Goal: Check status

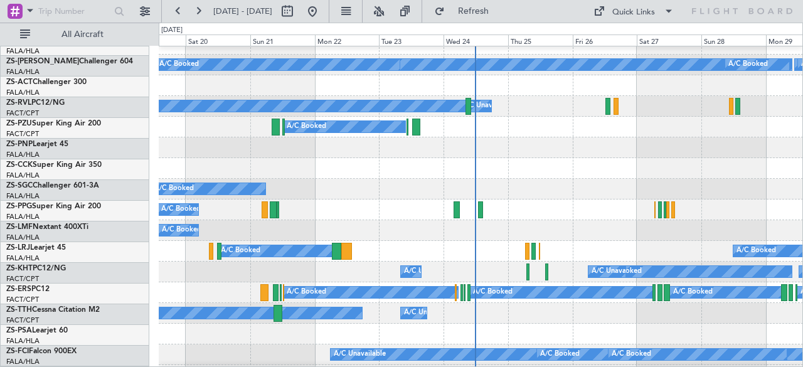
scroll to position [137, 0]
click at [522, 148] on div at bounding box center [481, 147] width 644 height 21
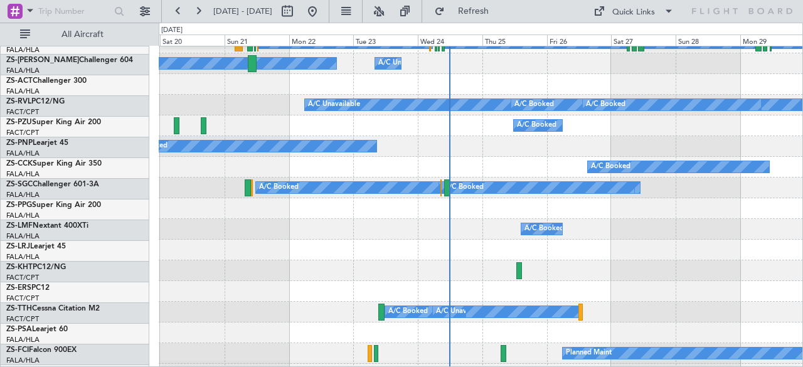
scroll to position [388, 0]
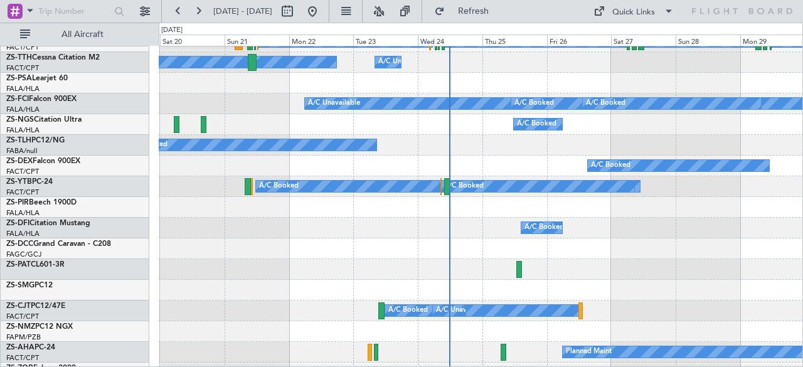
click at [487, 77] on div at bounding box center [481, 83] width 644 height 21
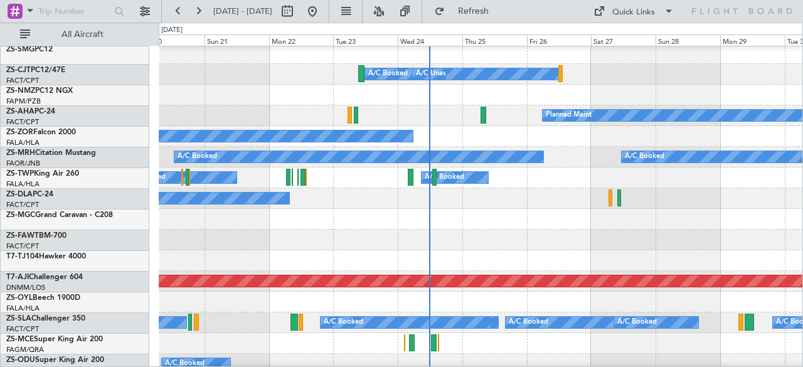
scroll to position [625, 0]
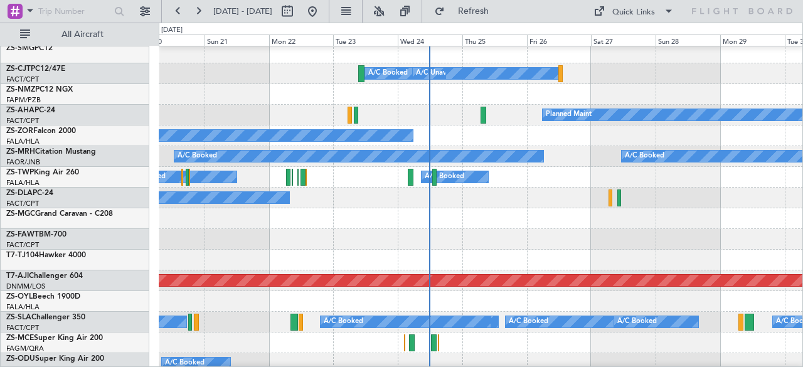
click at [459, 107] on div "Planned Maint" at bounding box center [481, 115] width 644 height 21
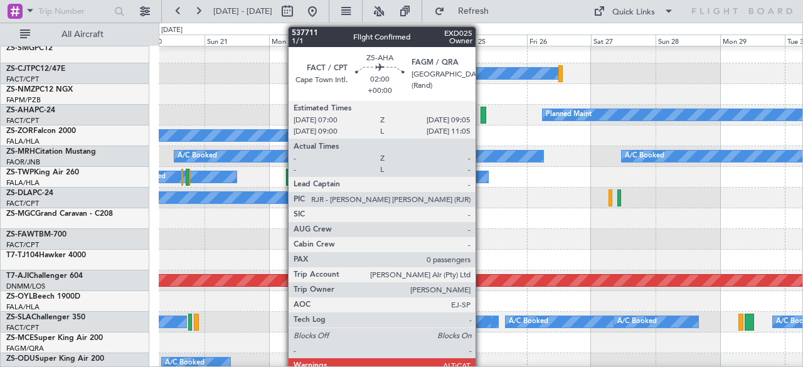
click at [482, 116] on div at bounding box center [483, 115] width 6 height 17
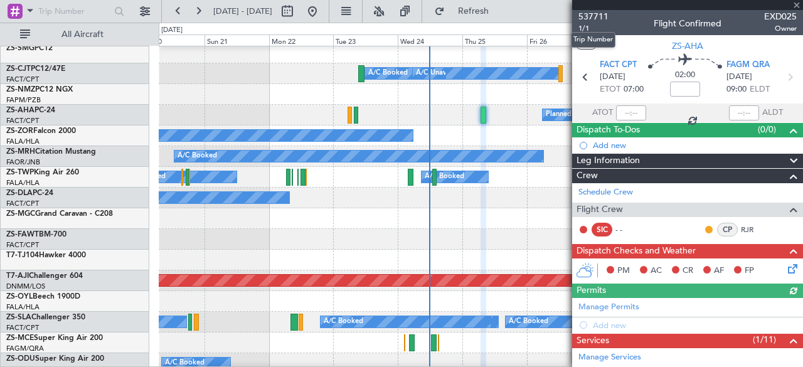
click at [591, 14] on span "537711" at bounding box center [593, 16] width 30 height 13
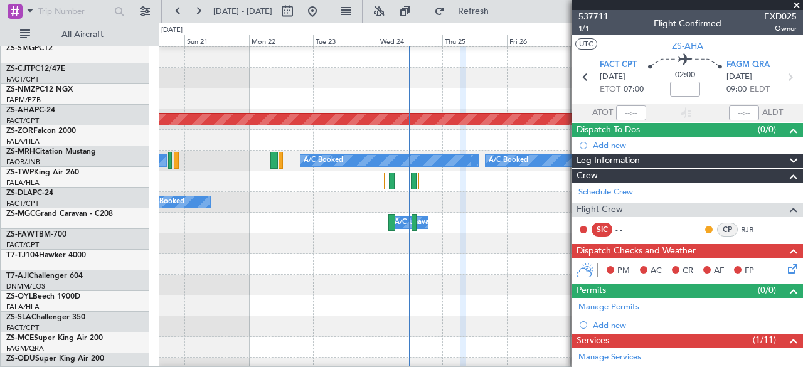
scroll to position [790, 0]
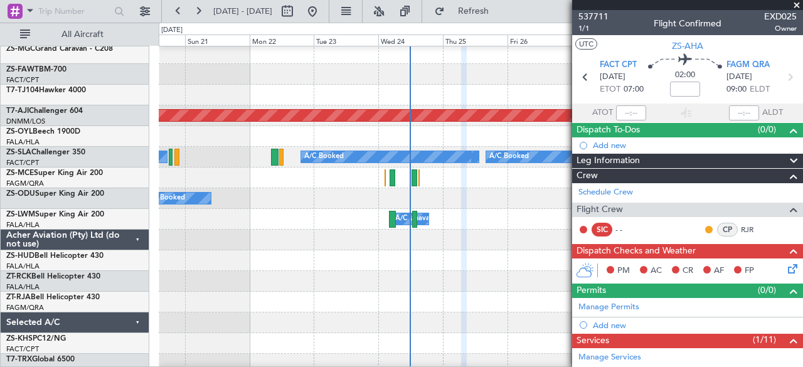
click at [499, 93] on div at bounding box center [481, 95] width 644 height 21
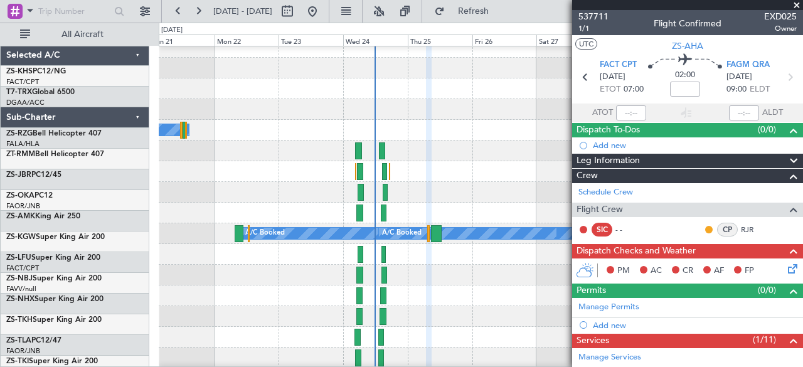
scroll to position [1086, 0]
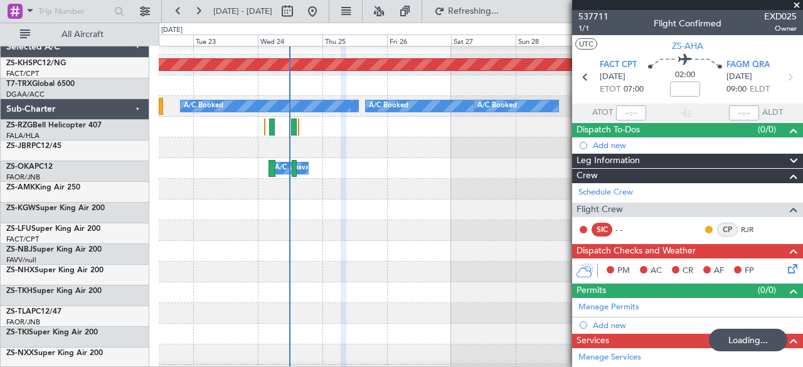
scroll to position [832, 0]
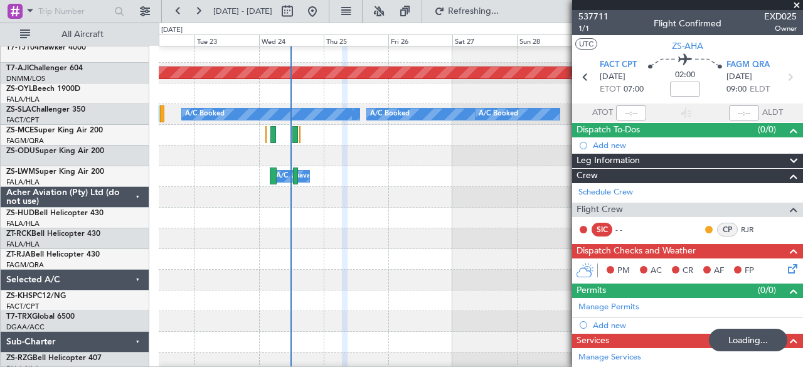
click at [385, 313] on div at bounding box center [481, 321] width 644 height 21
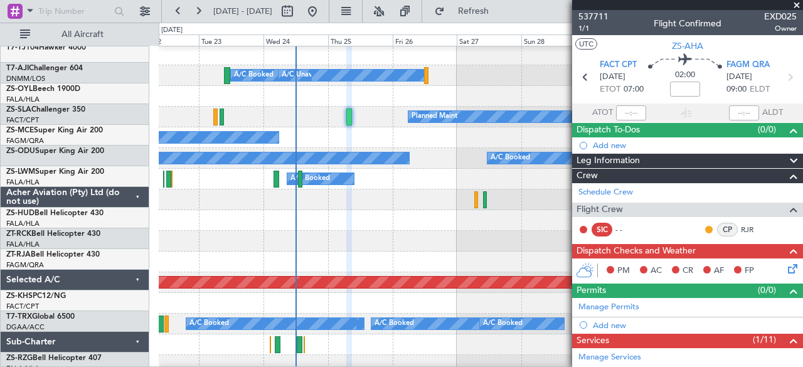
scroll to position [616, 0]
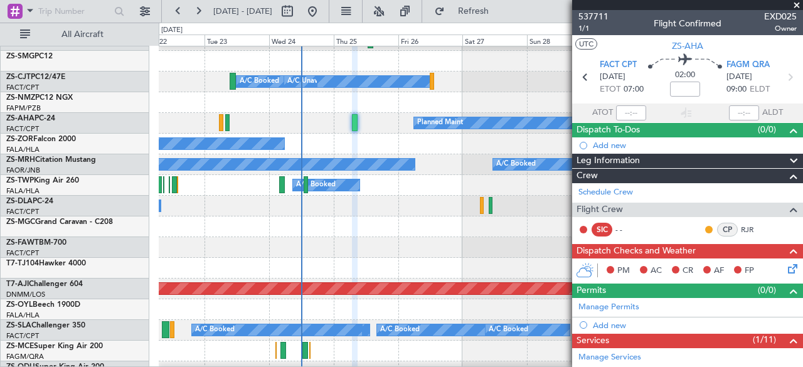
click at [409, 351] on div at bounding box center [481, 351] width 644 height 21
